Goal: Go to known website: Go to known website

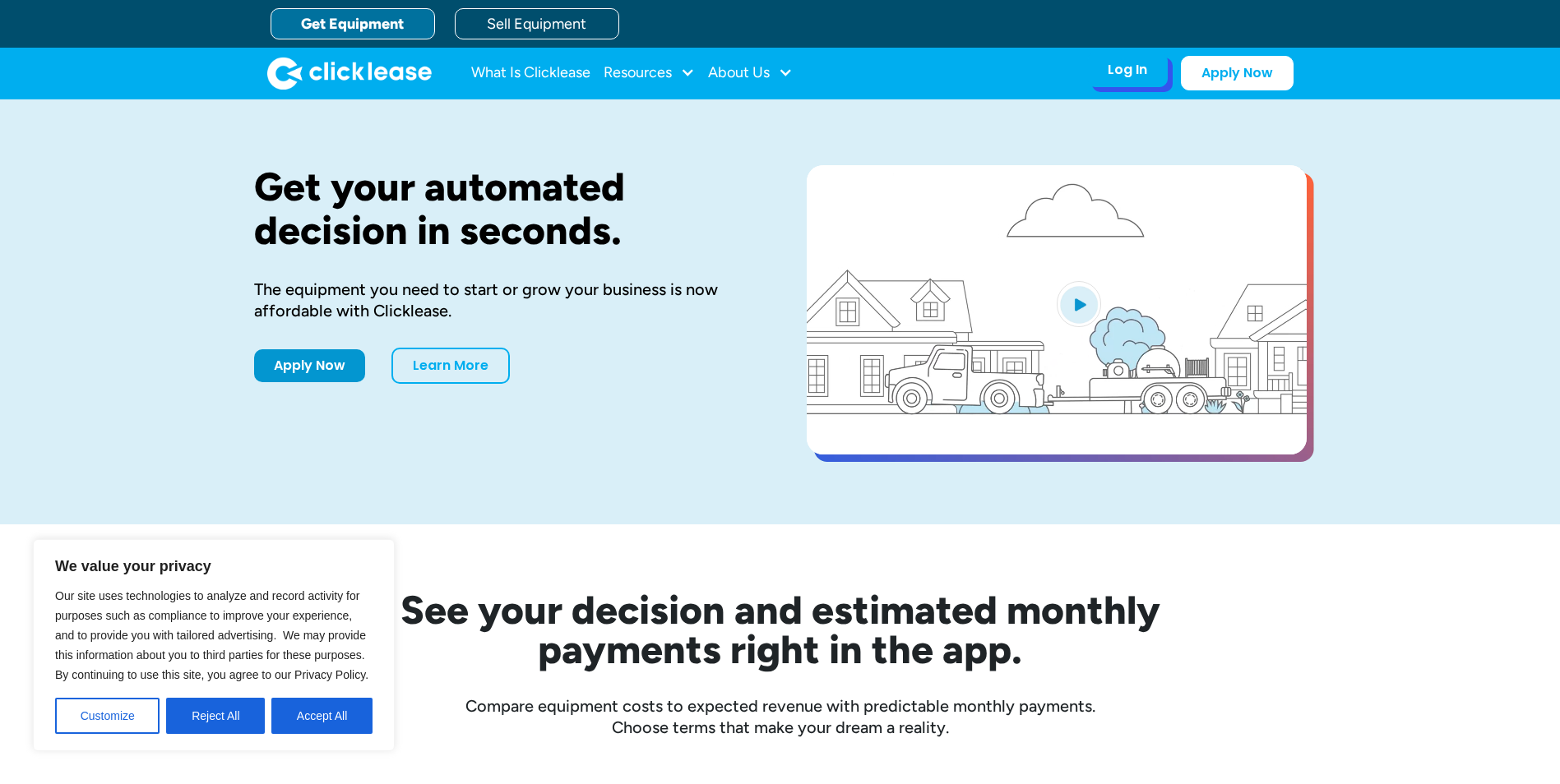
click at [1135, 71] on div "Log In" at bounding box center [1127, 70] width 40 height 16
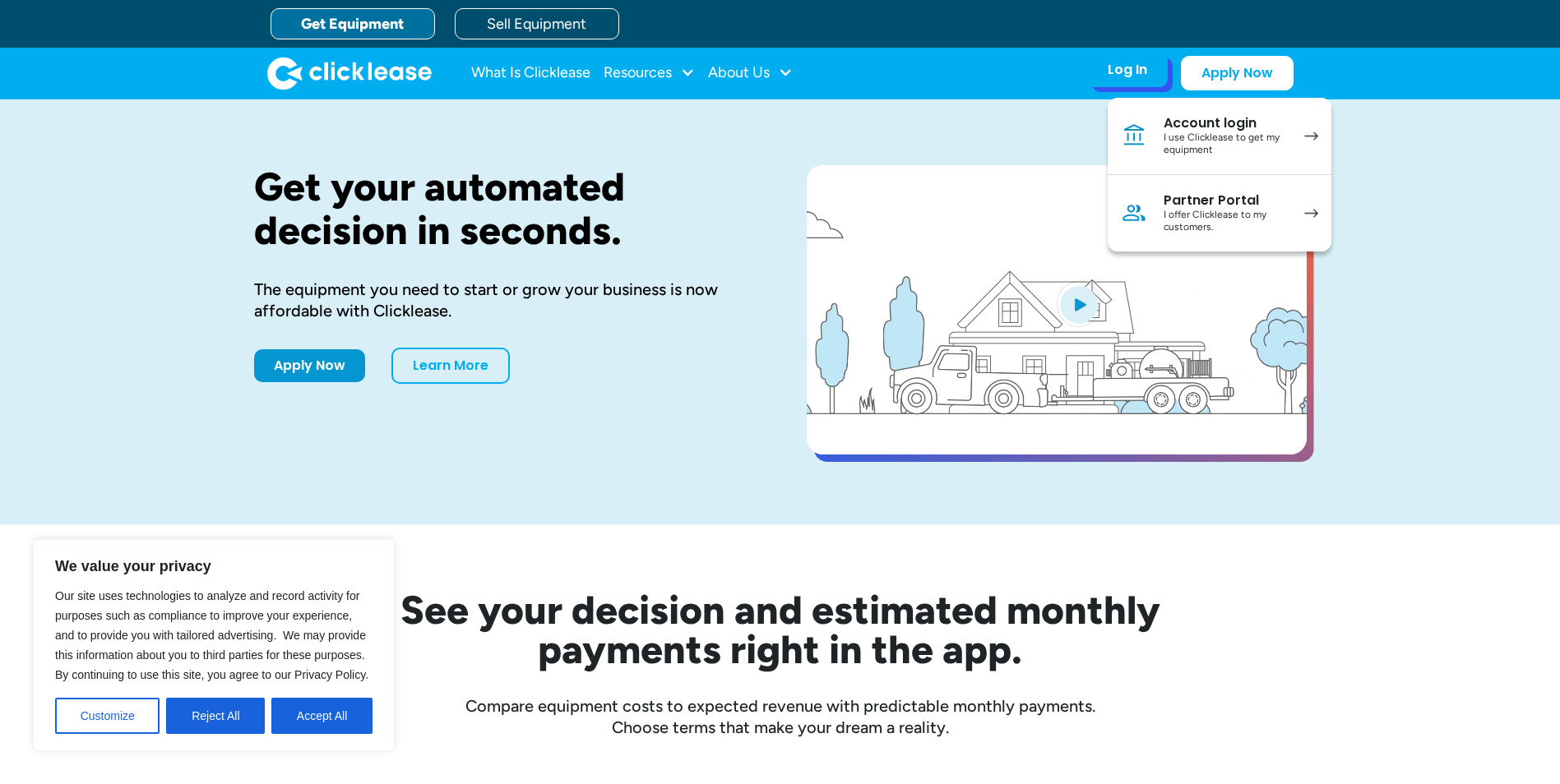
click at [1176, 132] on div "I use Clicklease to get my equipment" at bounding box center [1225, 144] width 125 height 26
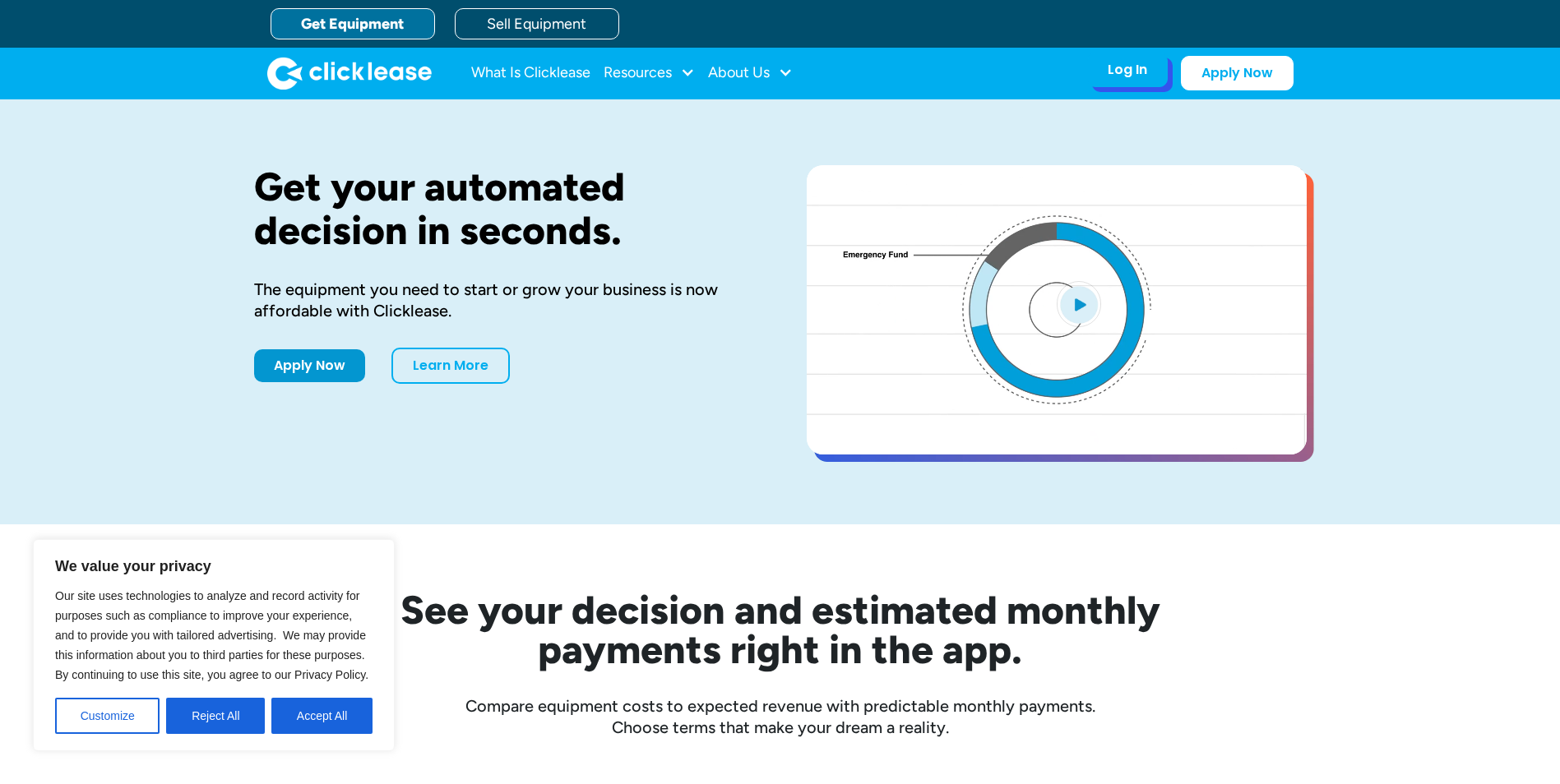
click at [1147, 73] on div "Log In Account login I use Clicklease to get my equipment Partner Portal I offe…" at bounding box center [1127, 70] width 81 height 35
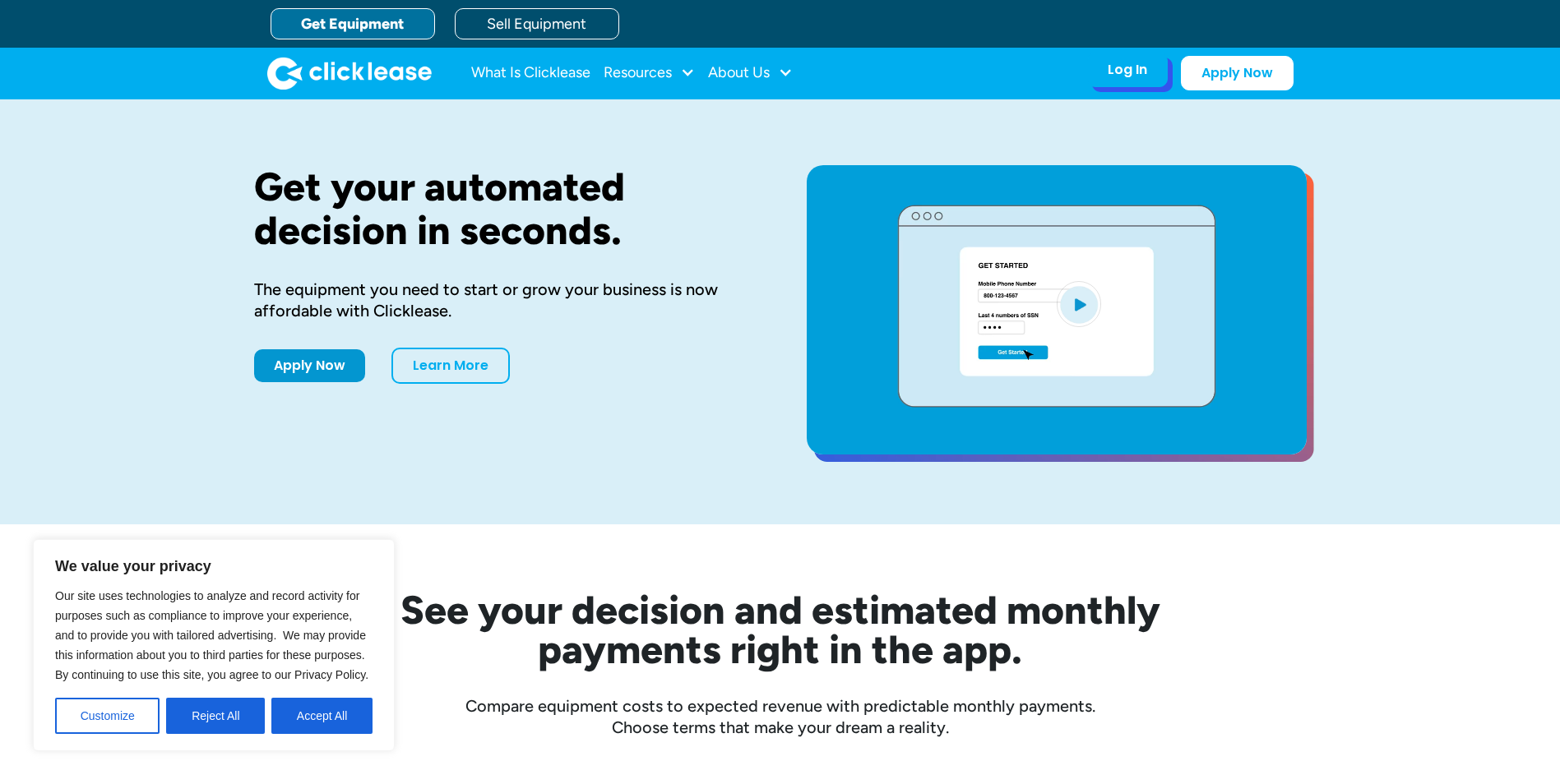
click at [1119, 76] on div "Log In" at bounding box center [1127, 70] width 40 height 16
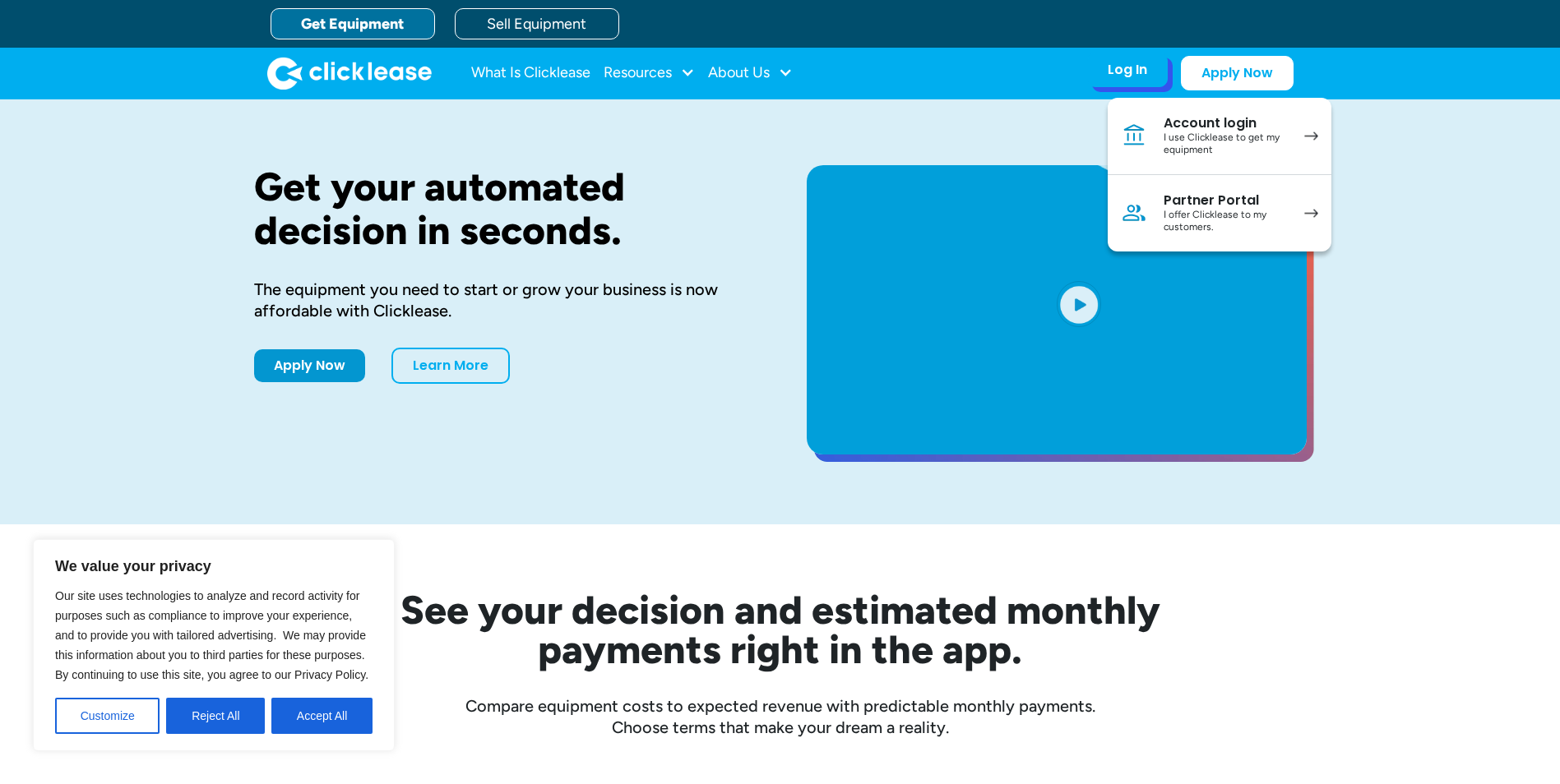
click at [1225, 157] on link "Account login I use Clicklease to get my equipment" at bounding box center [1219, 137] width 223 height 77
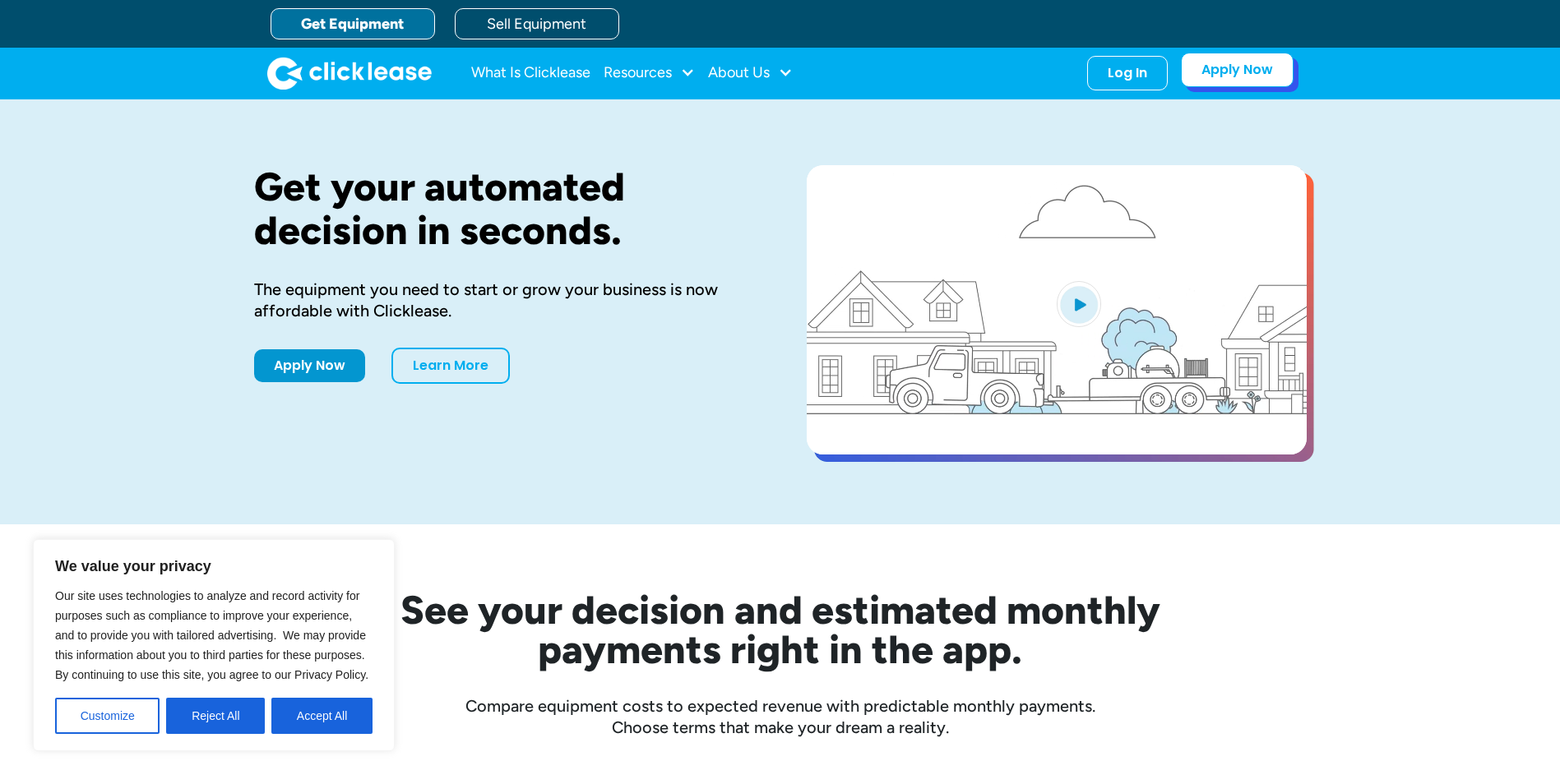
click at [1193, 78] on link "Apply Now" at bounding box center [1237, 70] width 113 height 35
